Goal: Transaction & Acquisition: Book appointment/travel/reservation

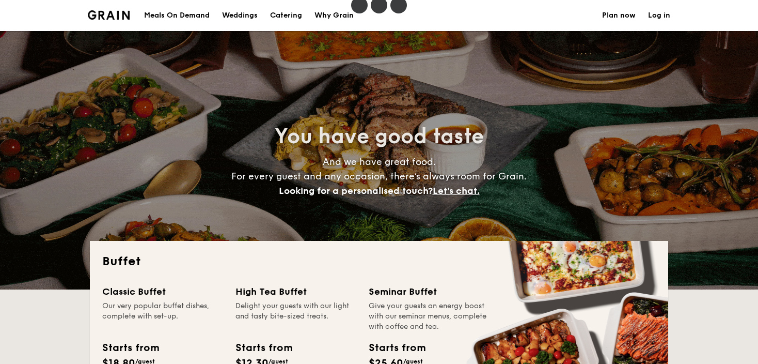
select select
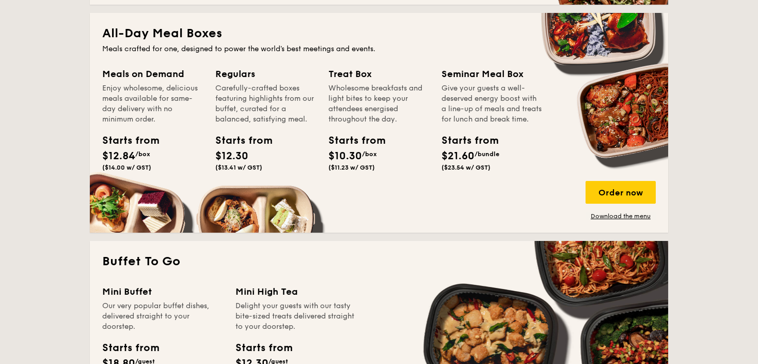
scroll to position [465, 0]
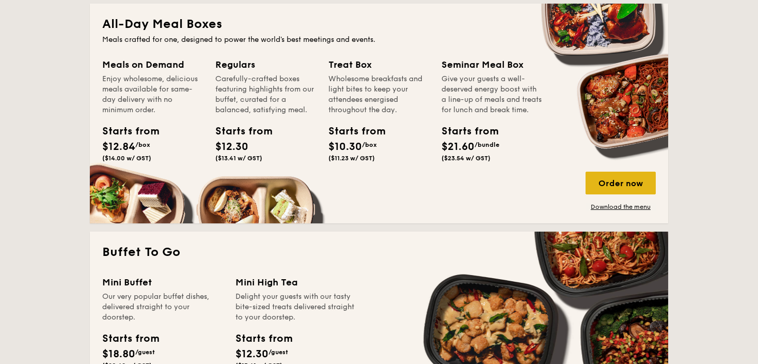
click at [638, 183] on div "Order now" at bounding box center [621, 182] width 70 height 23
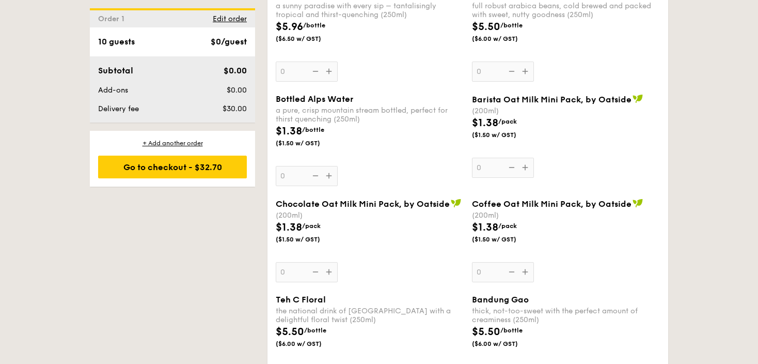
scroll to position [2117, 0]
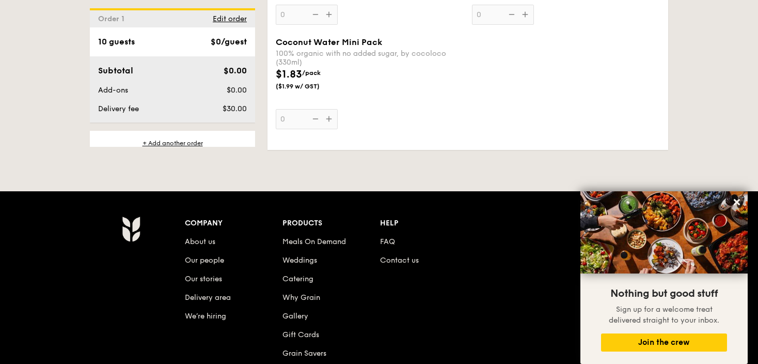
select select
